Goal: Task Accomplishment & Management: Use online tool/utility

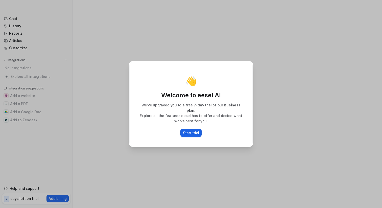
click at [195, 131] on p "Start trial" at bounding box center [191, 132] width 16 height 5
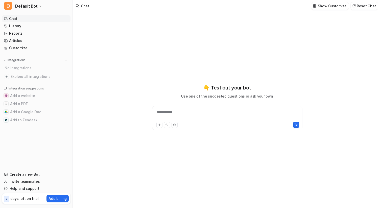
type textarea "**********"
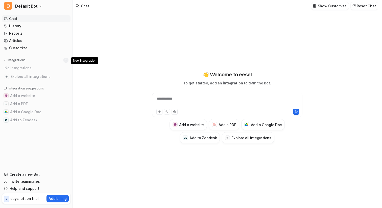
click at [65, 61] on img at bounding box center [66, 60] width 4 height 4
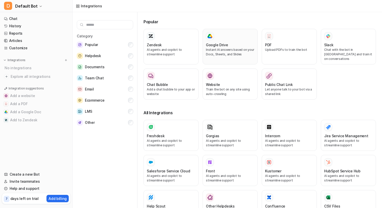
click at [223, 49] on p "Instant AI answers based on your Docs, Sheets, and Slides" at bounding box center [230, 52] width 49 height 9
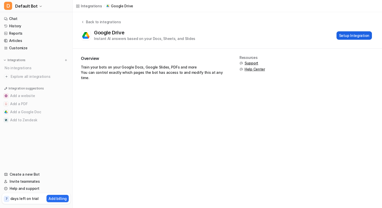
click at [349, 36] on button "Setup Integration" at bounding box center [354, 35] width 35 height 8
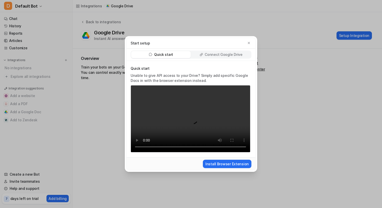
click at [234, 60] on div "Quick start Connect Google Drive" at bounding box center [191, 55] width 129 height 12
click at [237, 55] on p "Connect Google Drive" at bounding box center [224, 54] width 38 height 5
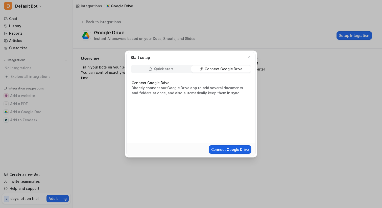
click at [226, 149] on button "Connect Google Drive" at bounding box center [230, 149] width 43 height 8
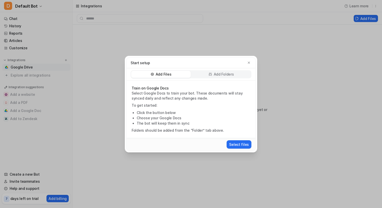
click at [217, 73] on p "Add Folders" at bounding box center [224, 74] width 20 height 5
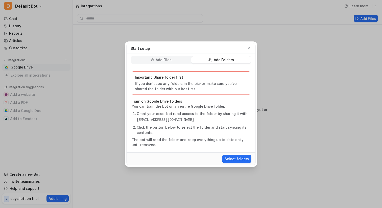
click at [171, 60] on p "Add Files" at bounding box center [164, 59] width 16 height 5
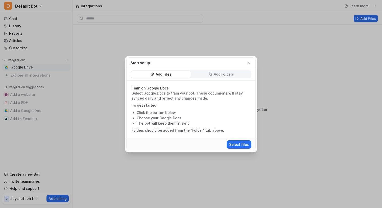
click at [237, 75] on div "Add Folders" at bounding box center [221, 74] width 60 height 7
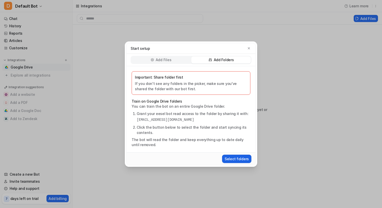
click at [237, 157] on button "Select folders" at bounding box center [236, 159] width 29 height 8
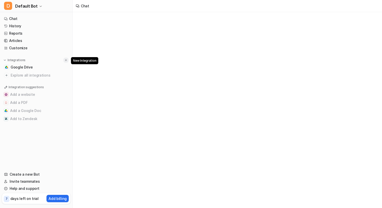
click at [66, 60] on img at bounding box center [66, 60] width 4 height 4
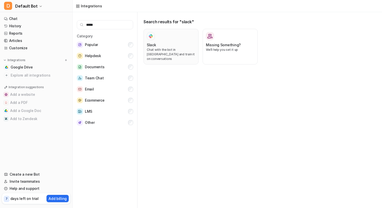
type input "*****"
click at [193, 41] on div "Slack Chat with the bot in Slack and train it on conversations" at bounding box center [171, 46] width 49 height 29
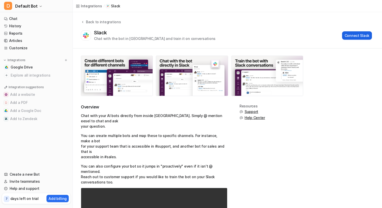
click at [354, 32] on button "Connect Slack" at bounding box center [357, 35] width 30 height 8
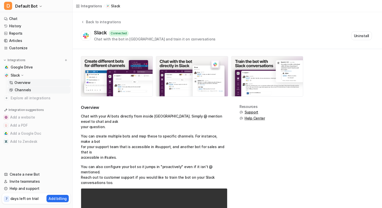
click at [24, 89] on p "Channels" at bounding box center [23, 89] width 16 height 5
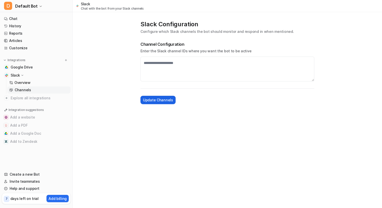
click at [160, 100] on span "Update Channels" at bounding box center [158, 99] width 30 height 5
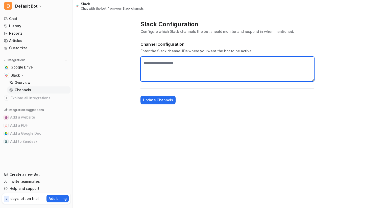
click at [207, 71] on textarea at bounding box center [228, 69] width 174 height 25
click at [238, 61] on textarea "To enrich screen reader interactions, please activate Accessibility in Grammarl…" at bounding box center [228, 69] width 174 height 25
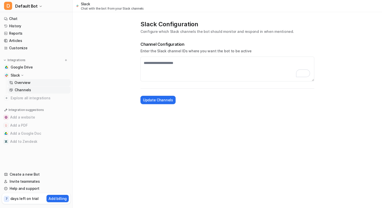
click at [39, 83] on link "Overview" at bounding box center [38, 82] width 63 height 7
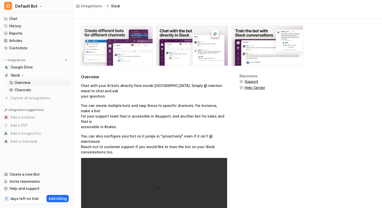
scroll to position [55, 0]
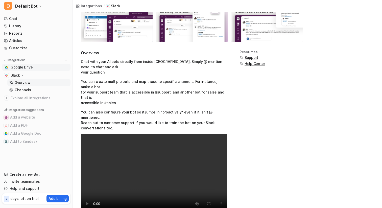
click at [29, 66] on span "Google Drive" at bounding box center [22, 67] width 22 height 5
click at [67, 60] on img at bounding box center [66, 60] width 4 height 4
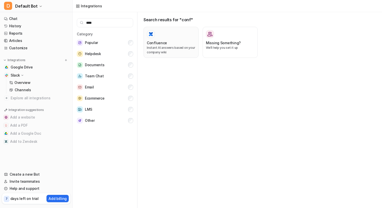
type input "****"
click at [171, 47] on p "Instant AI answers based on your company wiki" at bounding box center [171, 49] width 49 height 9
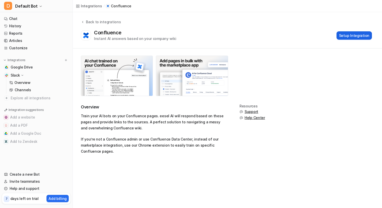
click at [347, 37] on button "Setup Integration" at bounding box center [354, 35] width 35 height 8
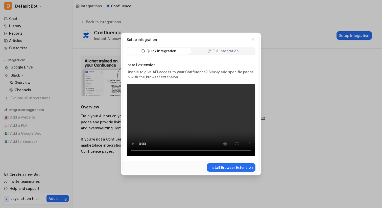
click at [232, 52] on p "Full integration" at bounding box center [226, 51] width 26 height 5
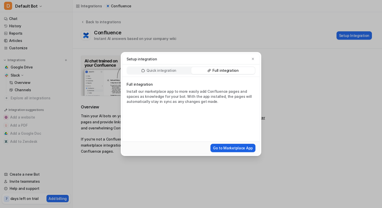
click at [242, 148] on button "Go to Marketplace App" at bounding box center [233, 148] width 45 height 8
click at [254, 61] on button "button" at bounding box center [252, 58] width 5 height 5
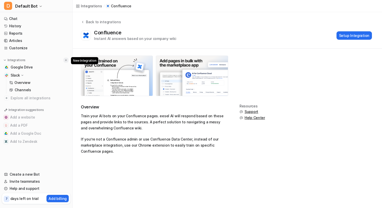
click at [66, 60] on img at bounding box center [66, 60] width 4 height 4
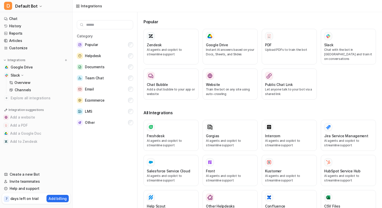
click at [98, 84] on div "Category Popular Helpdesk Documents Team Chat Email Ecommerce LMS Other" at bounding box center [105, 80] width 56 height 94
click at [100, 88] on button "Email" at bounding box center [105, 89] width 56 height 10
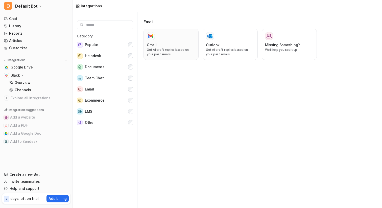
click at [178, 50] on p "Get AI draft replies based on your past emails" at bounding box center [171, 52] width 49 height 9
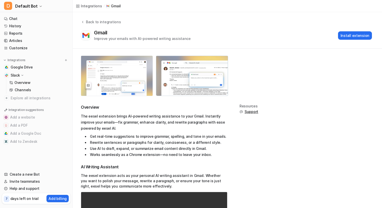
click at [351, 27] on div "Back to integrations Gmail Improve your emails with AI-powered writing assistan…" at bounding box center [227, 30] width 309 height 22
click at [351, 34] on button "Install extension" at bounding box center [355, 35] width 34 height 8
